Goal: Transaction & Acquisition: Register for event/course

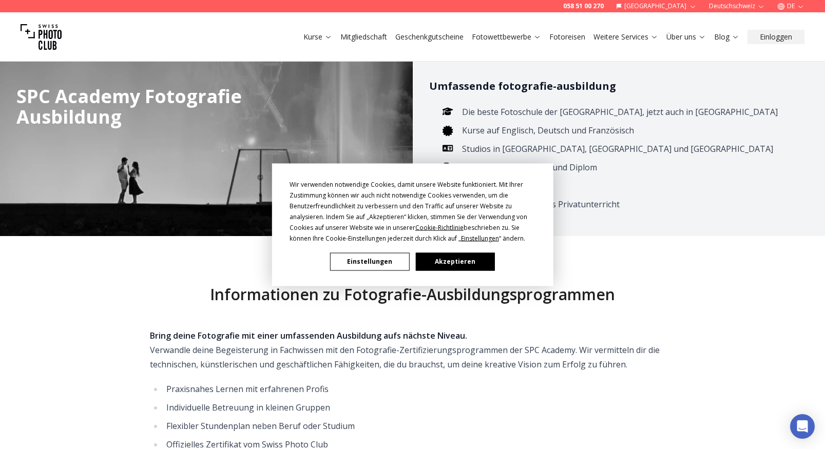
click at [439, 261] on button "Akzeptieren" at bounding box center [455, 262] width 79 height 18
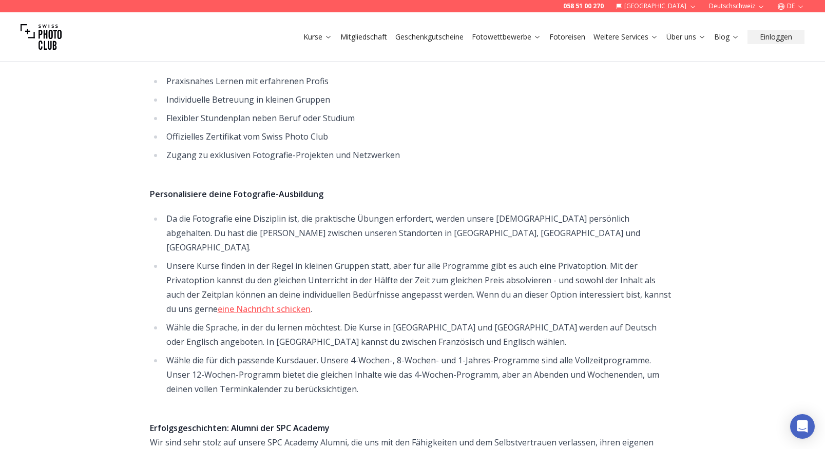
scroll to position [360, 0]
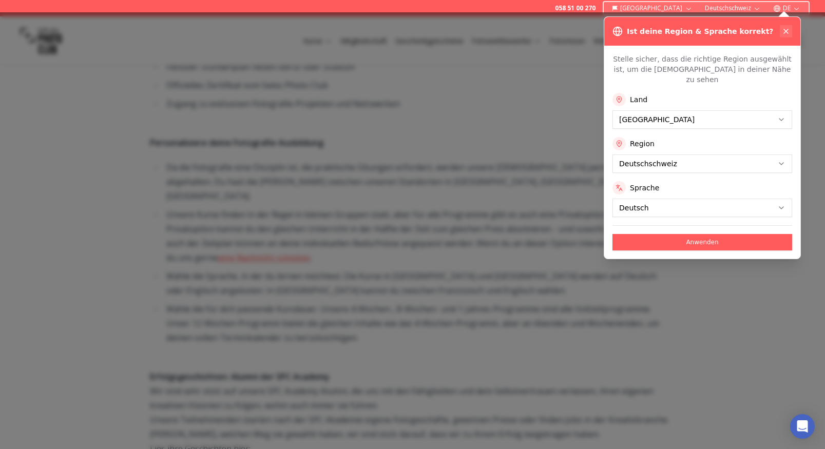
click at [786, 32] on icon at bounding box center [786, 31] width 8 height 8
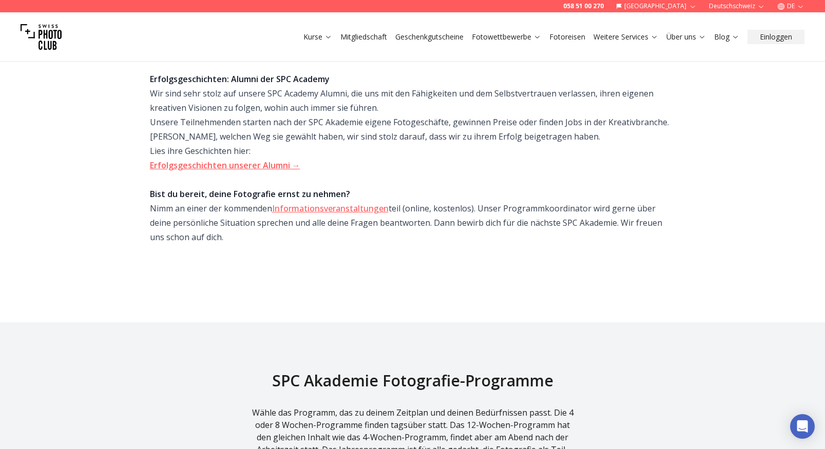
scroll to position [462, 0]
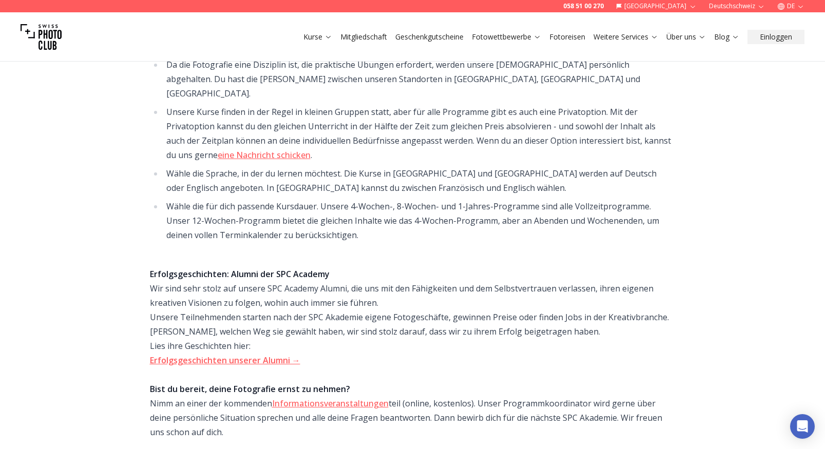
drag, startPoint x: 135, startPoint y: 194, endPoint x: 104, endPoint y: 201, distance: 32.0
click at [104, 201] on div "Informationen zu Fotografie-Ausbildungsprogrammen Bring deine Fotografie mit ei…" at bounding box center [412, 146] width 657 height 744
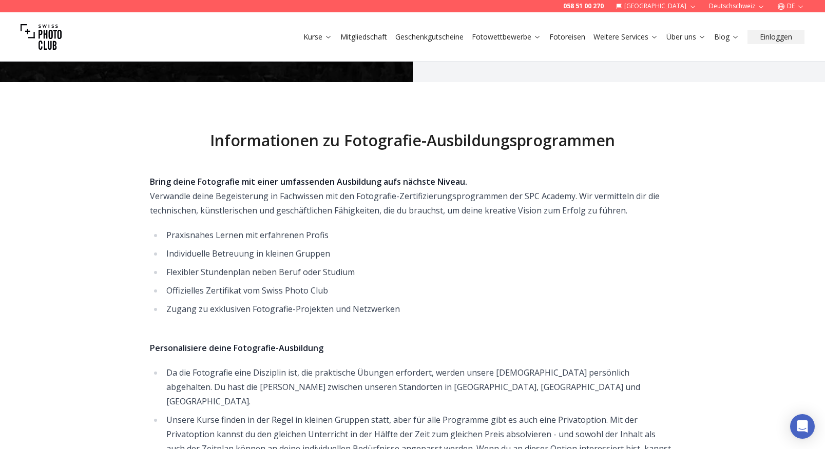
scroll to position [0, 0]
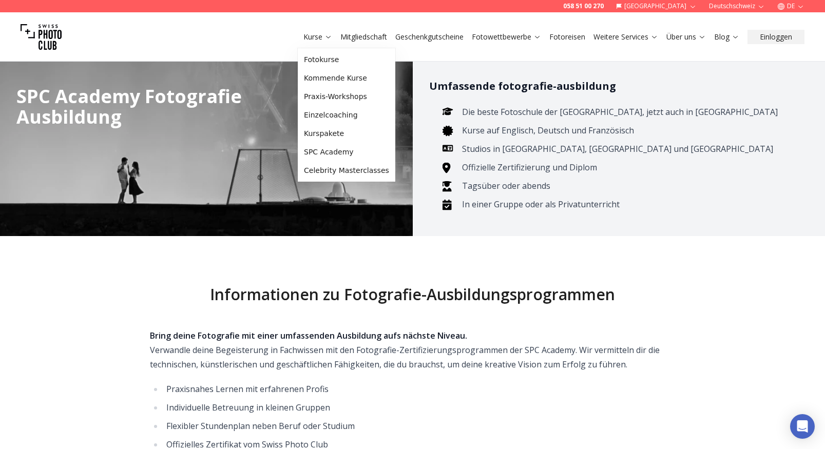
click at [322, 39] on link "Kurse" at bounding box center [318, 37] width 29 height 10
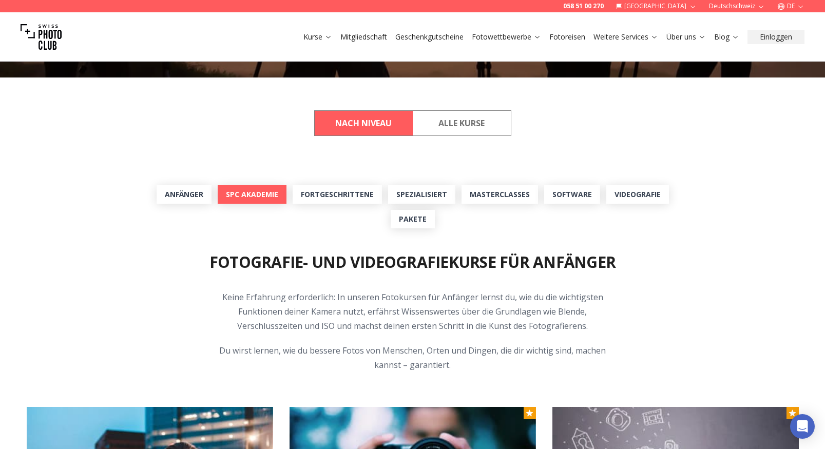
scroll to position [257, 0]
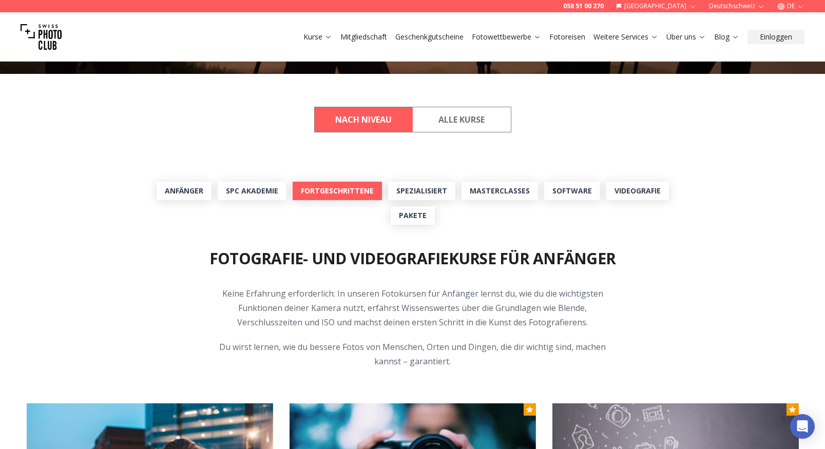
click at [303, 192] on link "Fortgeschrittene" at bounding box center [337, 191] width 89 height 18
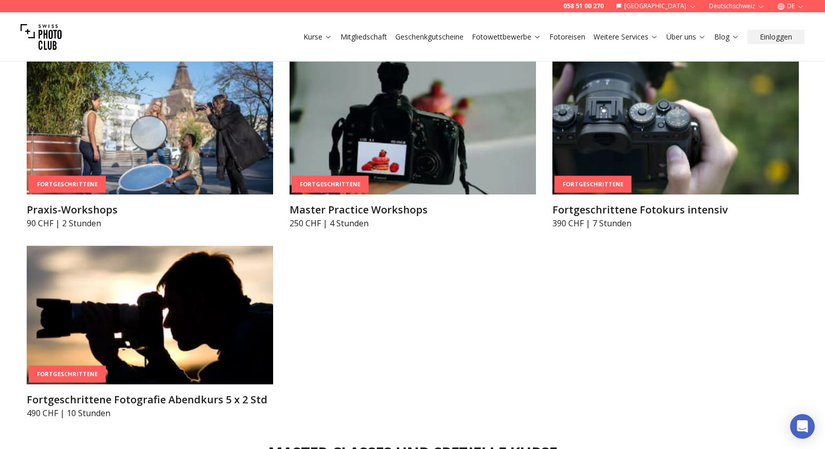
scroll to position [1861, 0]
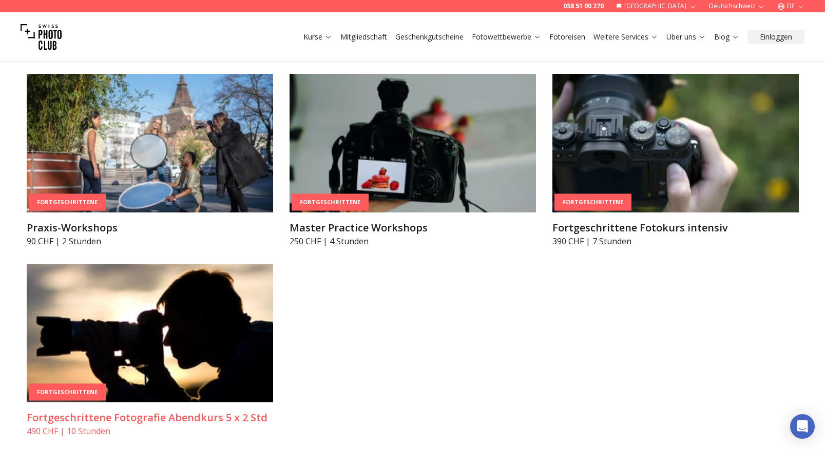
click at [244, 416] on h3 "Fortgeschrittene Fotografie Abendkurs 5 x 2 Std" at bounding box center [150, 418] width 247 height 14
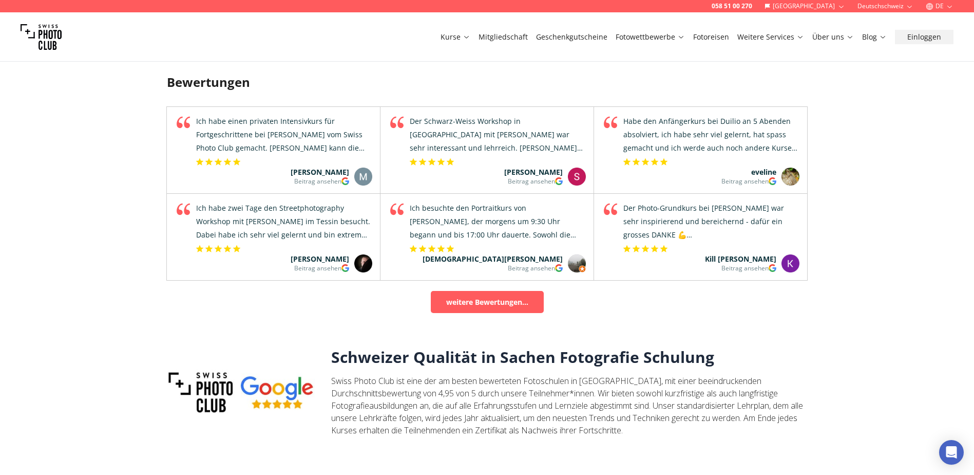
scroll to position [1233, 0]
